Goal: Transaction & Acquisition: Purchase product/service

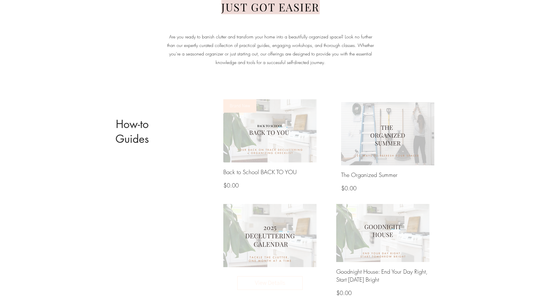
scroll to position [142, 0]
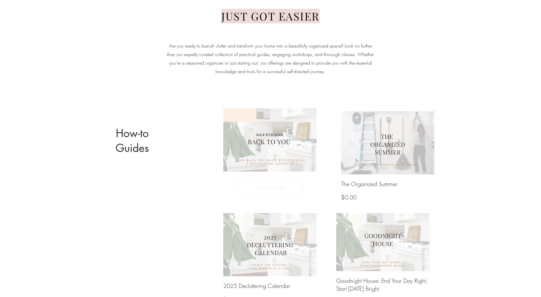
click at [266, 141] on img at bounding box center [270, 140] width 100 height 68
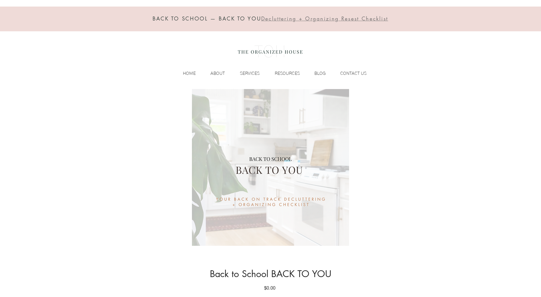
scroll to position [201, 0]
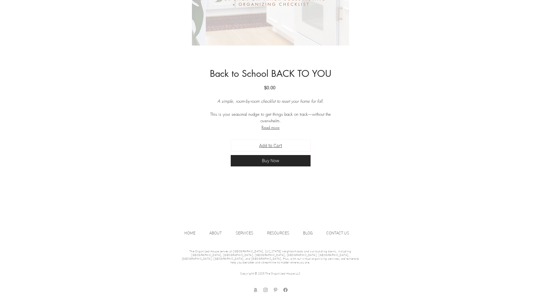
click at [277, 148] on span "Add to Cart" at bounding box center [270, 145] width 23 height 7
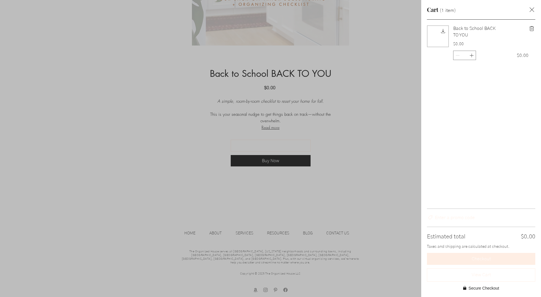
scroll to position [0, 0]
drag, startPoint x: 47, startPoint y: 66, endPoint x: 231, endPoint y: 30, distance: 187.3
click at [50, 66] on div "Side Cart" at bounding box center [270, 148] width 541 height 297
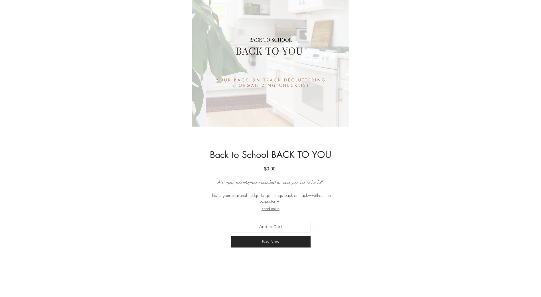
scroll to position [201, 0]
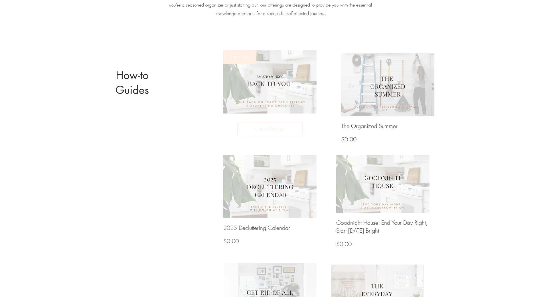
scroll to position [142, 0]
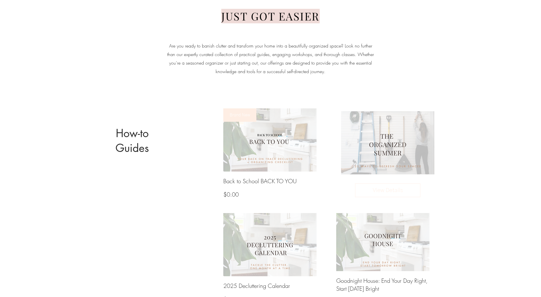
click at [384, 144] on img at bounding box center [388, 143] width 100 height 68
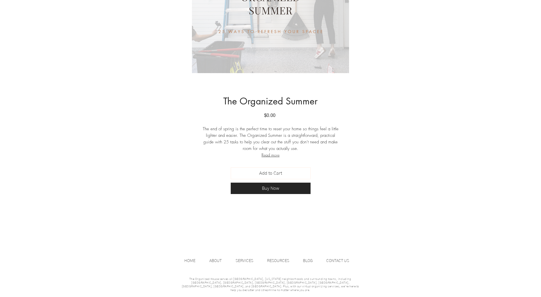
scroll to position [199, 0]
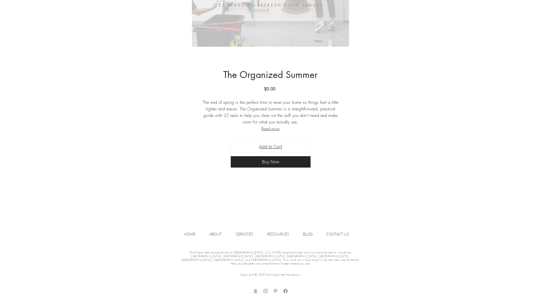
click at [275, 148] on span "Add to Cart" at bounding box center [270, 147] width 23 height 7
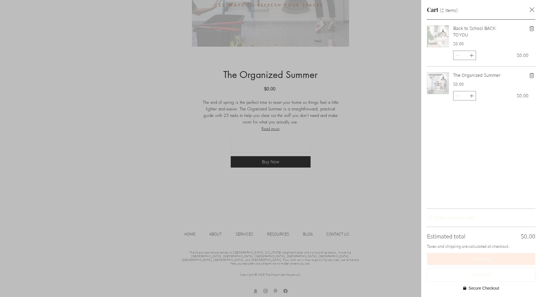
scroll to position [0, 0]
drag, startPoint x: 532, startPoint y: 9, endPoint x: 222, endPoint y: 72, distance: 316.4
click at [530, 10] on icon "Close cart" at bounding box center [531, 9] width 7 height 7
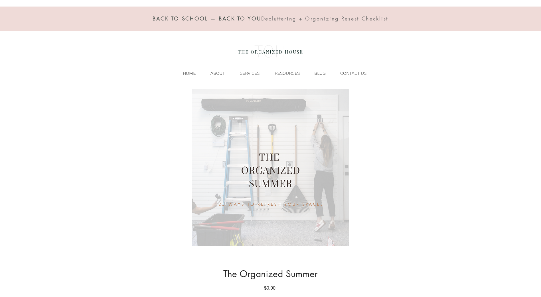
scroll to position [199, 0]
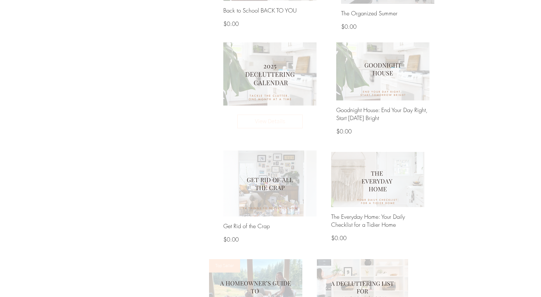
click at [260, 76] on img at bounding box center [270, 74] width 100 height 68
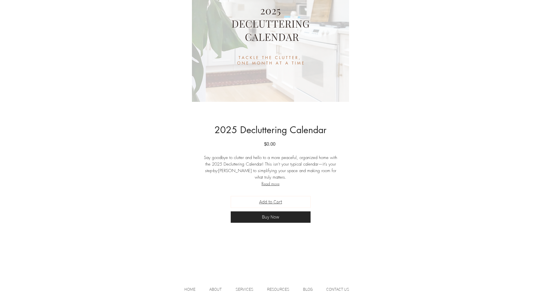
scroll to position [171, 0]
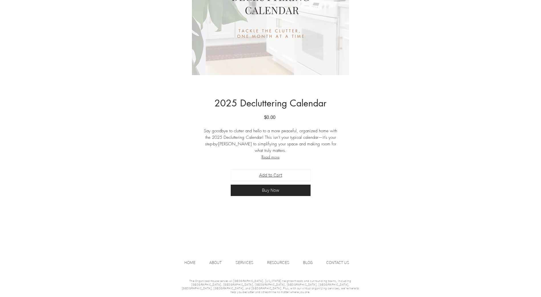
click at [278, 176] on span "Add to Cart" at bounding box center [270, 175] width 23 height 7
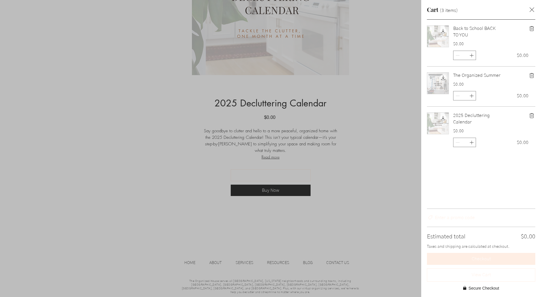
scroll to position [0, 0]
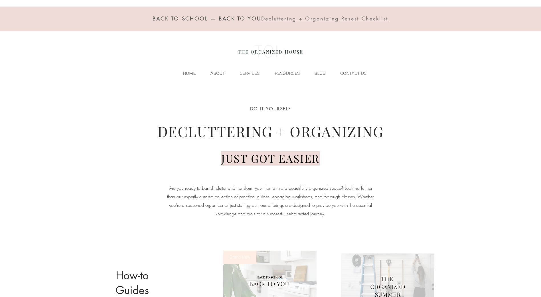
scroll to position [313, 0]
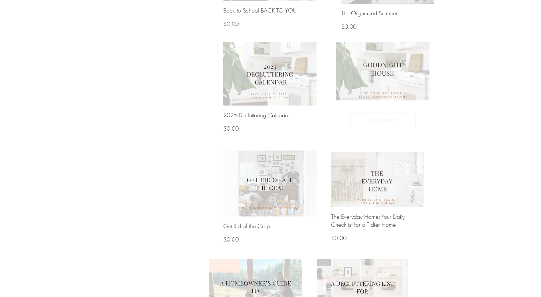
click at [387, 83] on img at bounding box center [383, 71] width 100 height 62
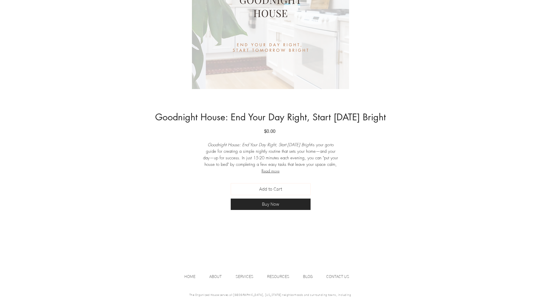
scroll to position [171, 0]
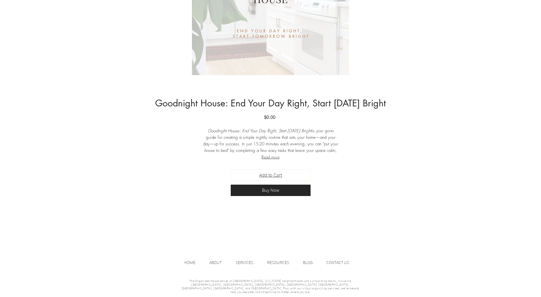
click at [268, 177] on span "Add to Cart" at bounding box center [270, 175] width 23 height 7
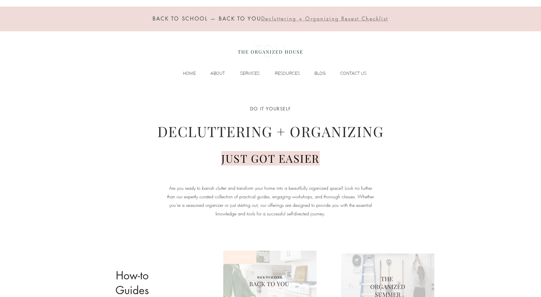
scroll to position [313, 0]
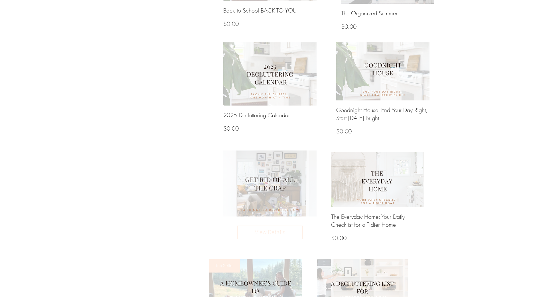
click at [270, 183] on img at bounding box center [270, 183] width 100 height 71
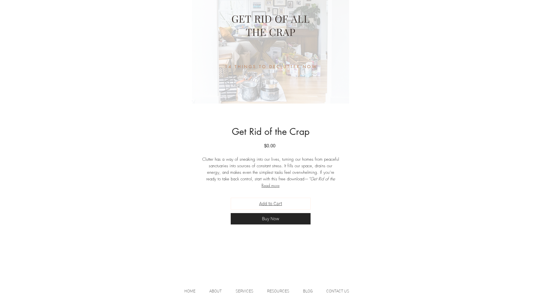
click at [269, 203] on span "Add to Cart" at bounding box center [270, 204] width 23 height 7
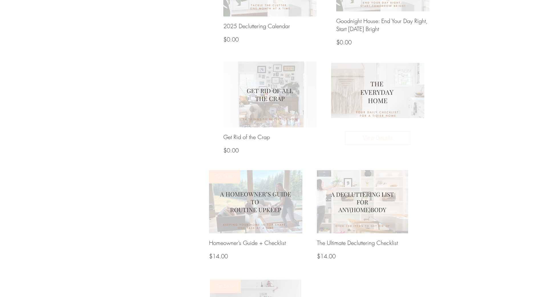
scroll to position [427, 0]
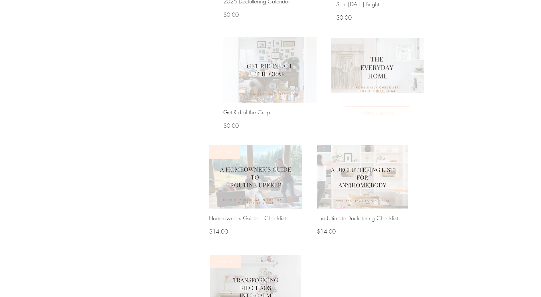
click at [379, 71] on img at bounding box center [378, 65] width 100 height 59
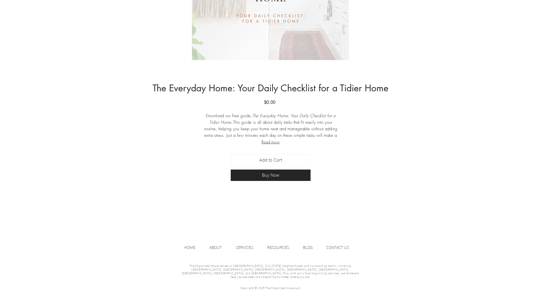
scroll to position [199, 0]
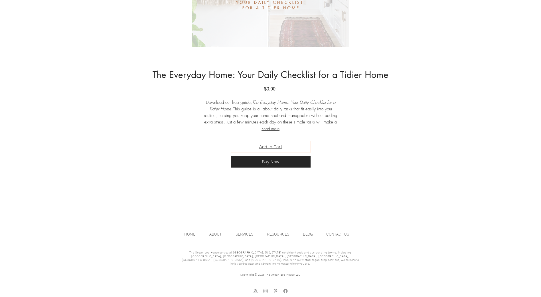
click at [274, 147] on span "Add to Cart" at bounding box center [270, 147] width 23 height 7
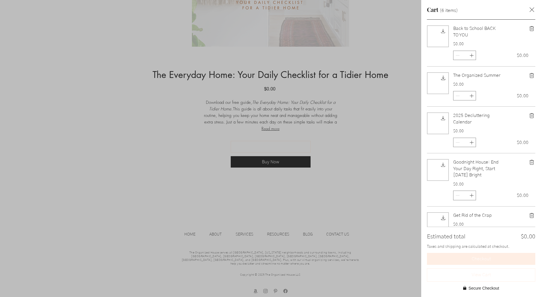
scroll to position [0, 0]
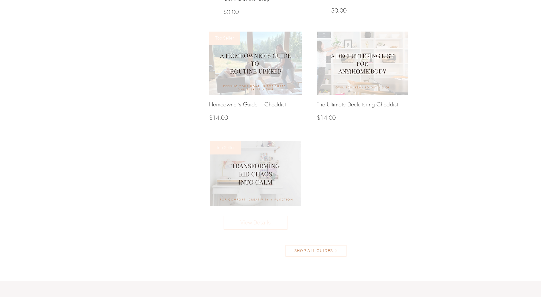
click at [257, 181] on img at bounding box center [254, 174] width 97 height 70
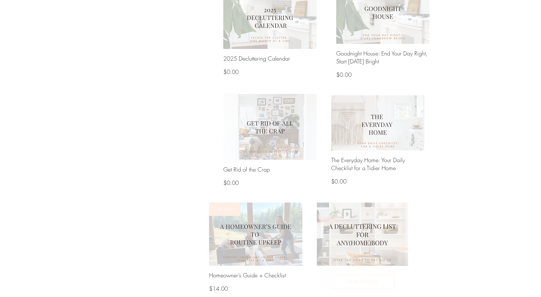
scroll to position [399, 0]
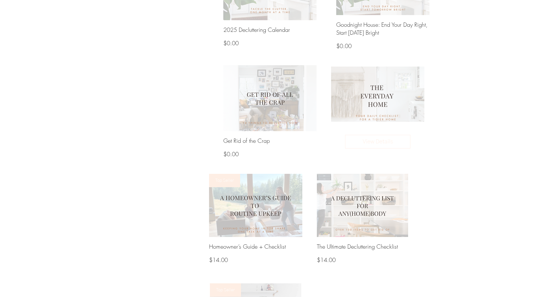
click at [367, 104] on img at bounding box center [378, 94] width 100 height 59
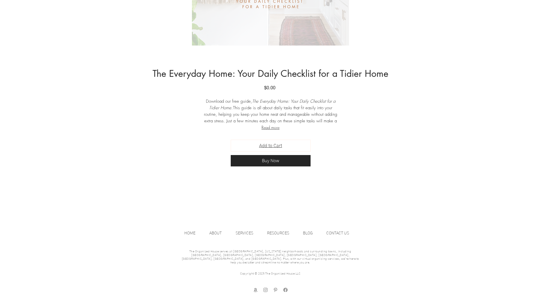
click at [272, 147] on span "Add to Cart" at bounding box center [270, 145] width 23 height 7
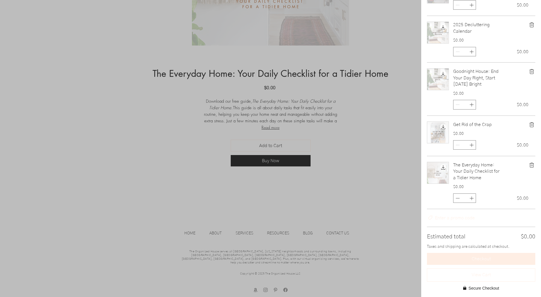
scroll to position [97, 0]
click at [456, 198] on icon "Decrement" at bounding box center [457, 198] width 6 height 6
type input "*"
click at [441, 168] on img "Side cart" at bounding box center [437, 172] width 21 height 21
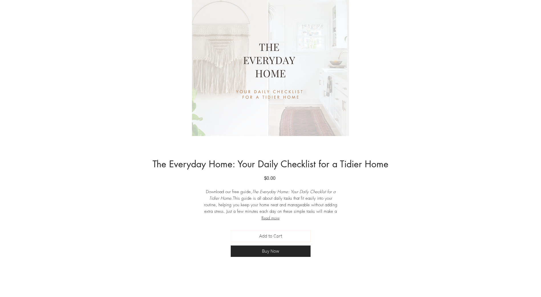
scroll to position [80, 0]
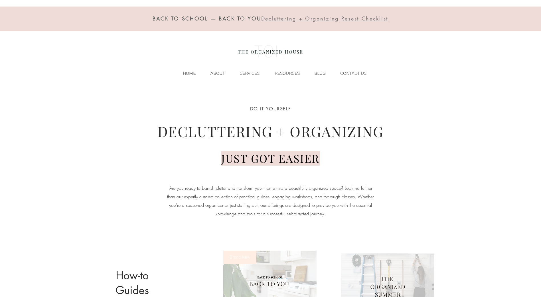
click at [288, 19] on span "Decluttering + Organizing Resest Checklist" at bounding box center [324, 18] width 127 height 7
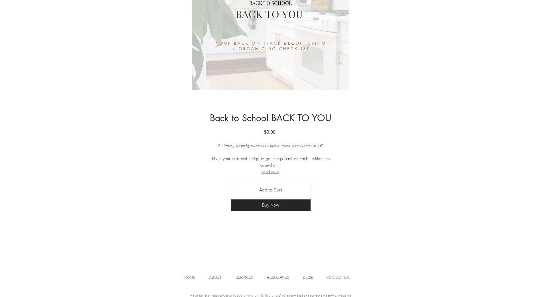
scroll to position [201, 0]
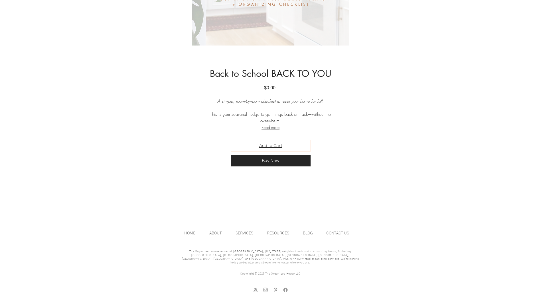
click at [276, 146] on span "Add to Cart" at bounding box center [270, 145] width 23 height 7
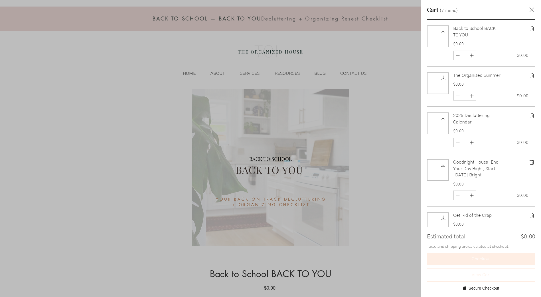
scroll to position [0, 0]
click at [456, 56] on icon "Decrement" at bounding box center [457, 55] width 4 height 0
type input "*"
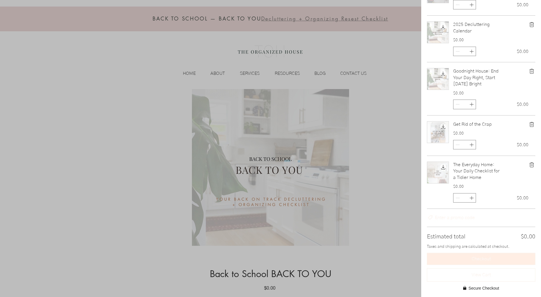
scroll to position [97, 0]
click at [482, 260] on span "Checkout" at bounding box center [480, 259] width 19 height 5
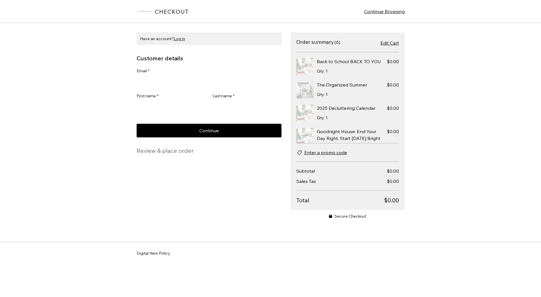
click at [177, 80] on input "Email *" at bounding box center [206, 81] width 141 height 11
type input "**********"
type input "******"
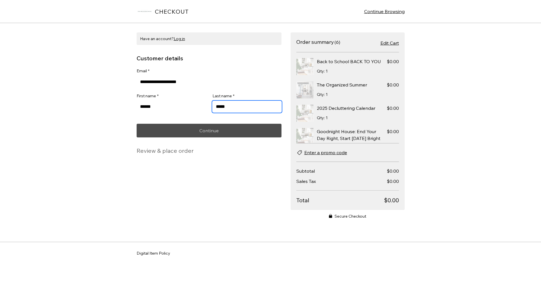
type input "*****"
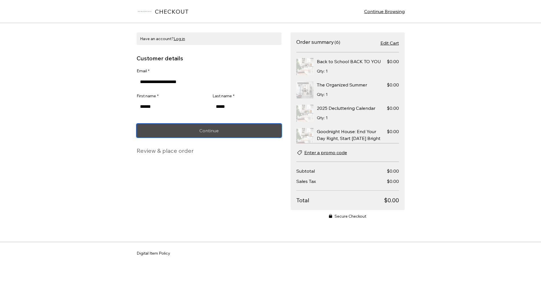
click at [205, 133] on span "Continue" at bounding box center [208, 131] width 19 height 5
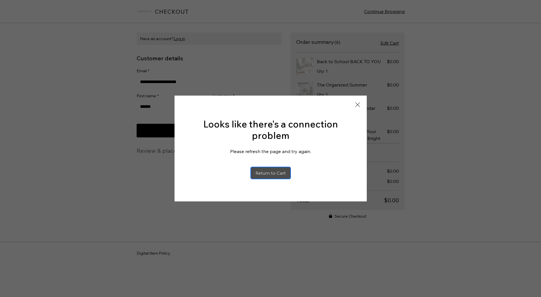
click at [275, 171] on span "Return to Cart" at bounding box center [270, 173] width 30 height 5
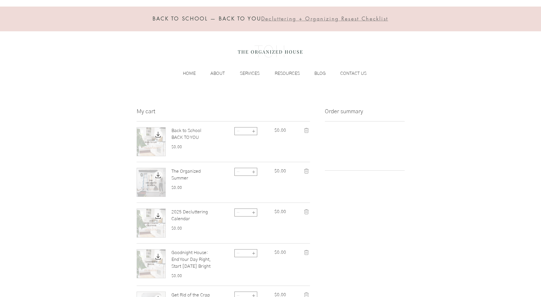
scroll to position [89, 0]
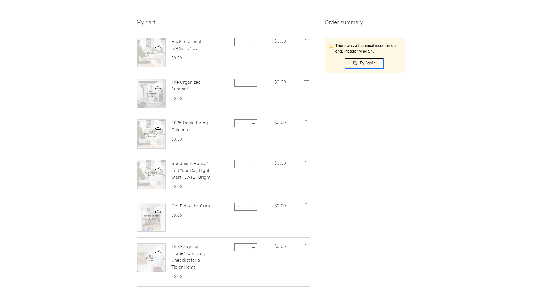
click at [359, 62] on div "Try Again" at bounding box center [363, 63] width 23 height 6
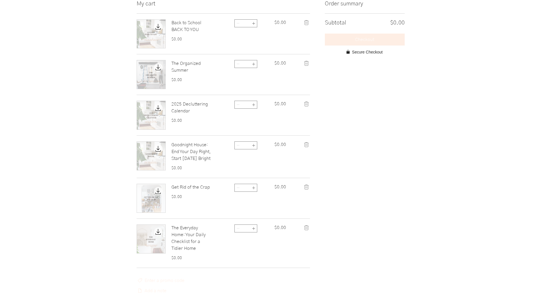
scroll to position [118, 0]
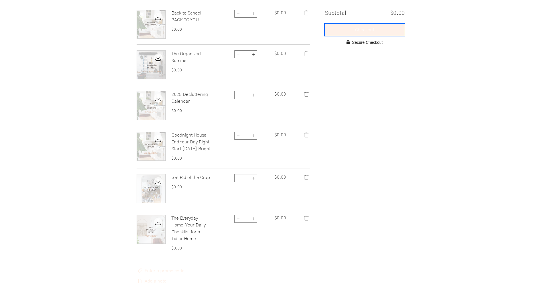
click at [367, 31] on span "Checkout" at bounding box center [364, 30] width 19 height 5
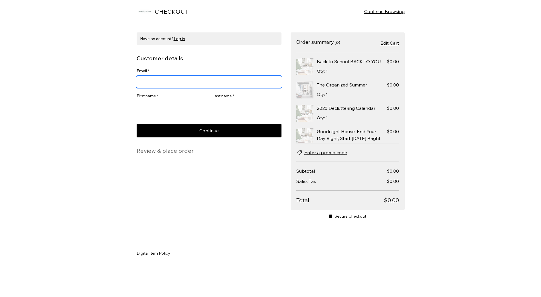
click at [184, 83] on input "Email *" at bounding box center [206, 81] width 141 height 11
type input "**********"
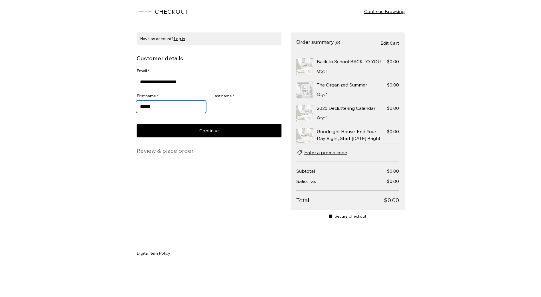
type input "******"
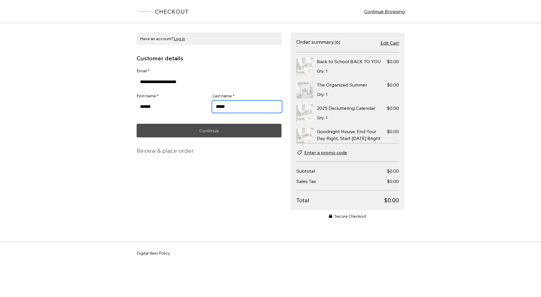
type input "*****"
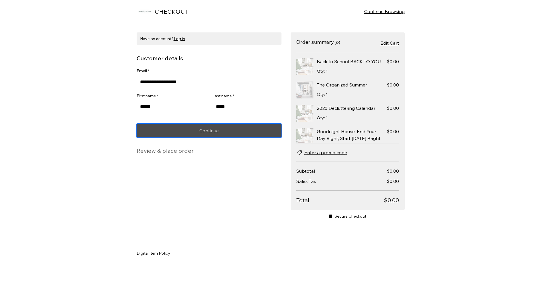
click at [206, 133] on span "Continue" at bounding box center [208, 131] width 19 height 5
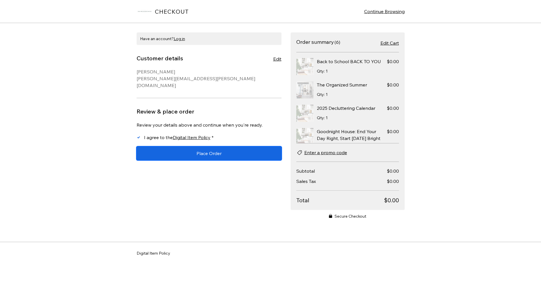
drag, startPoint x: 205, startPoint y: 148, endPoint x: 209, endPoint y: 146, distance: 4.3
click at [205, 151] on span "Place Order" at bounding box center [208, 153] width 25 height 5
